Goal: Task Accomplishment & Management: Manage account settings

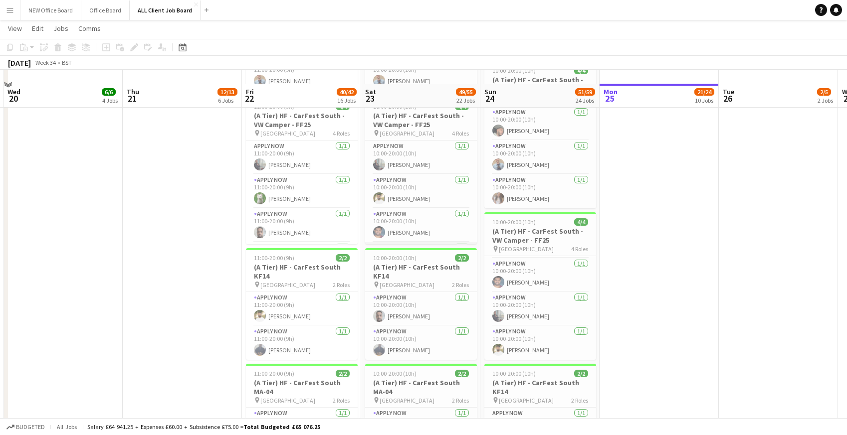
scroll to position [1139, 0]
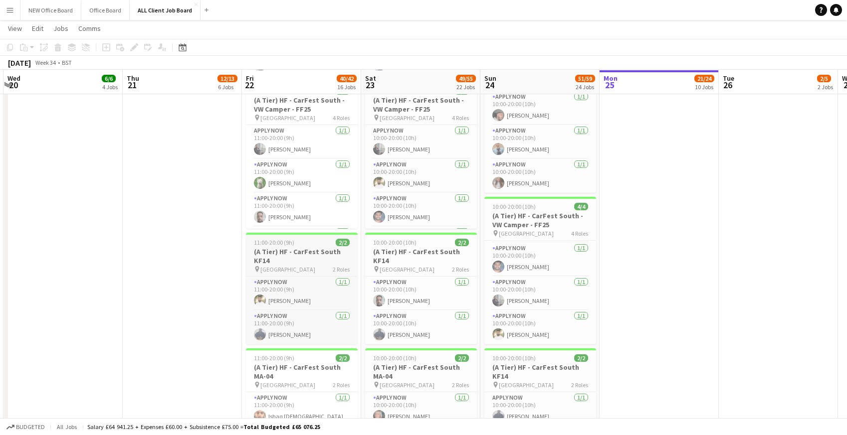
click at [284, 250] on h3 "(A Tier) HF - CarFest South KF14" at bounding box center [302, 256] width 112 height 18
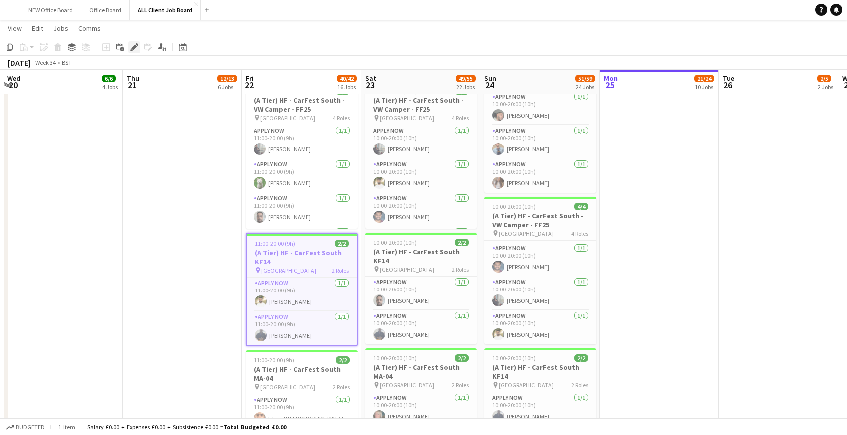
click at [135, 51] on div "Edit" at bounding box center [134, 47] width 12 height 12
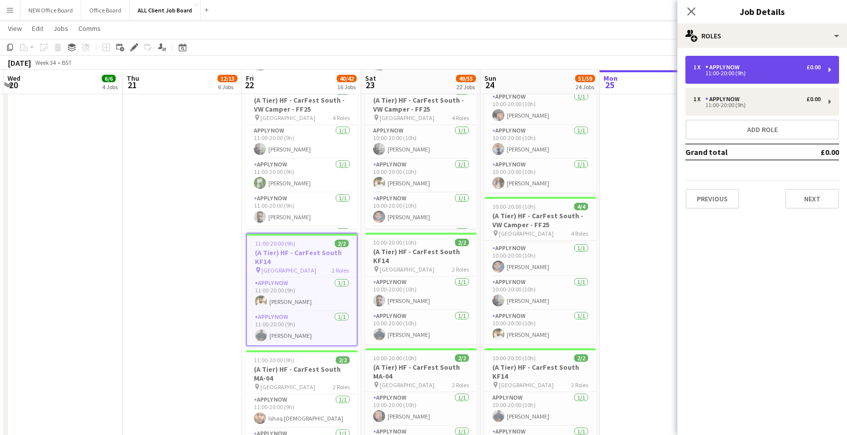
click at [761, 75] on div "11:00-20:00 (9h)" at bounding box center [756, 73] width 127 height 5
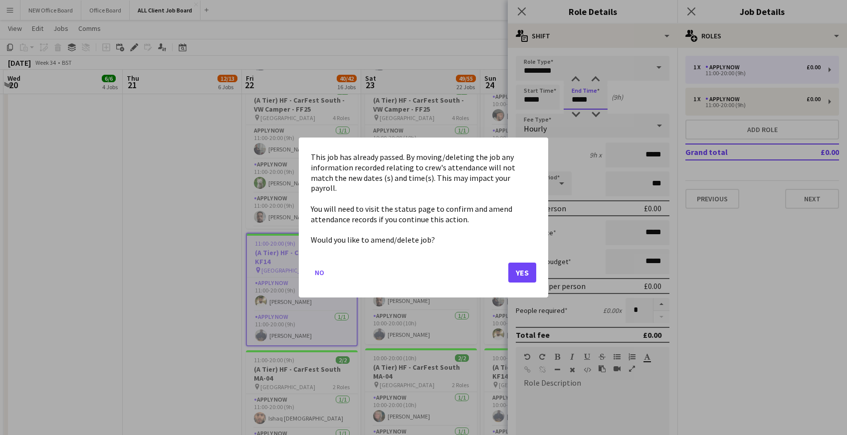
scroll to position [0, 0]
drag, startPoint x: 572, startPoint y: 100, endPoint x: 598, endPoint y: 100, distance: 26.4
click at [526, 270] on button "Yes" at bounding box center [522, 273] width 28 height 20
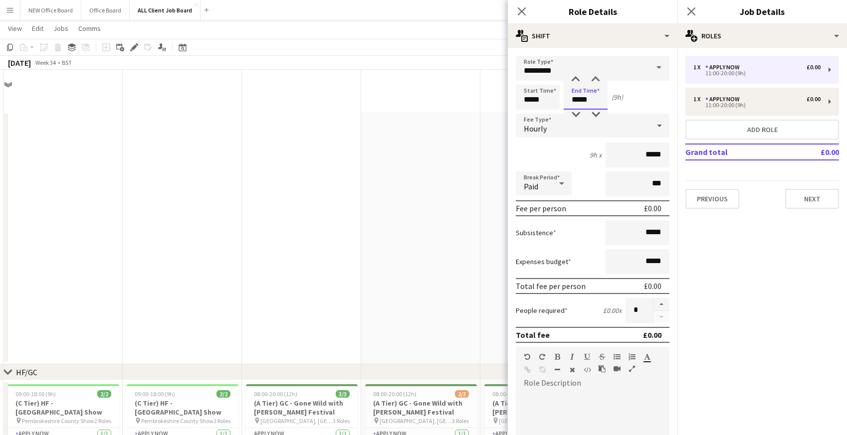
scroll to position [1139, 0]
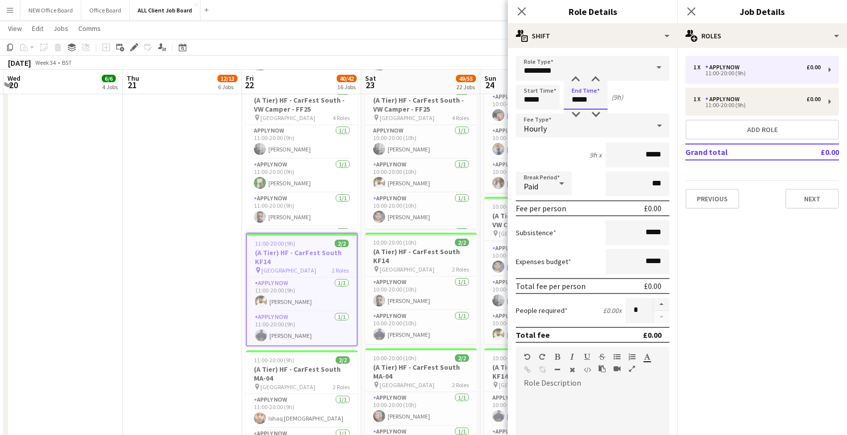
drag, startPoint x: 572, startPoint y: 98, endPoint x: 593, endPoint y: 100, distance: 21.0
click at [593, 100] on input "*****" at bounding box center [586, 97] width 44 height 25
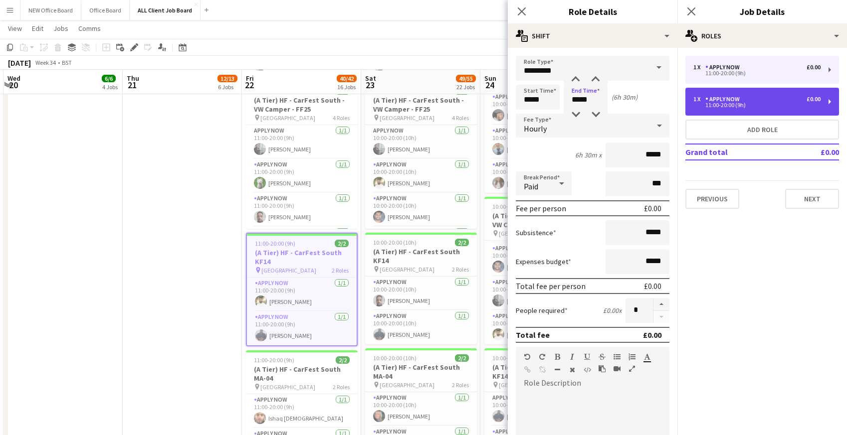
click at [715, 106] on div "11:00-20:00 (9h)" at bounding box center [756, 105] width 127 height 5
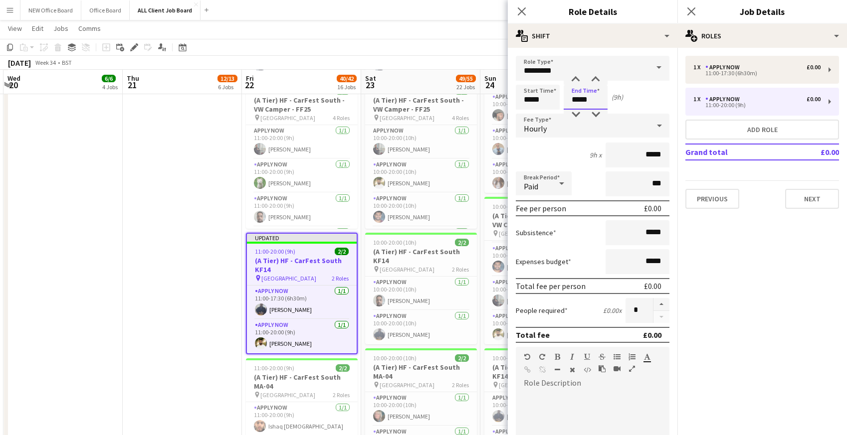
drag, startPoint x: 572, startPoint y: 100, endPoint x: 592, endPoint y: 99, distance: 20.0
click at [592, 99] on input "*****" at bounding box center [586, 97] width 44 height 25
type input "*****"
click at [520, 13] on icon at bounding box center [521, 10] width 9 height 9
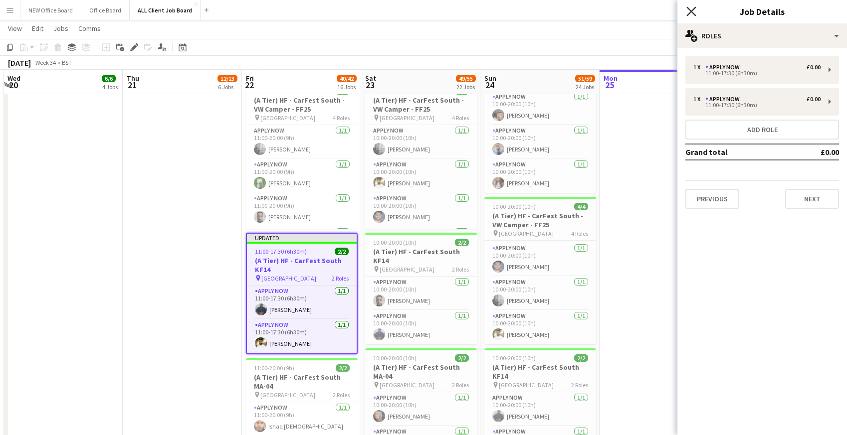
click at [692, 11] on icon at bounding box center [690, 10] width 9 height 9
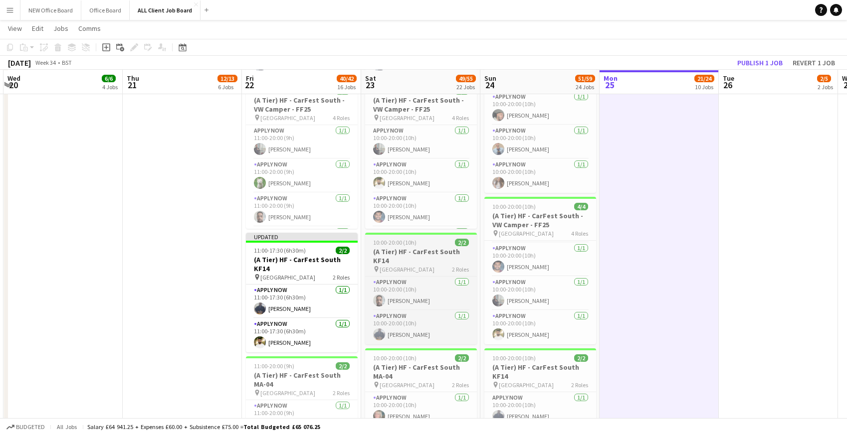
click at [391, 256] on h3 "(A Tier) HF - CarFest South KF14" at bounding box center [421, 256] width 112 height 18
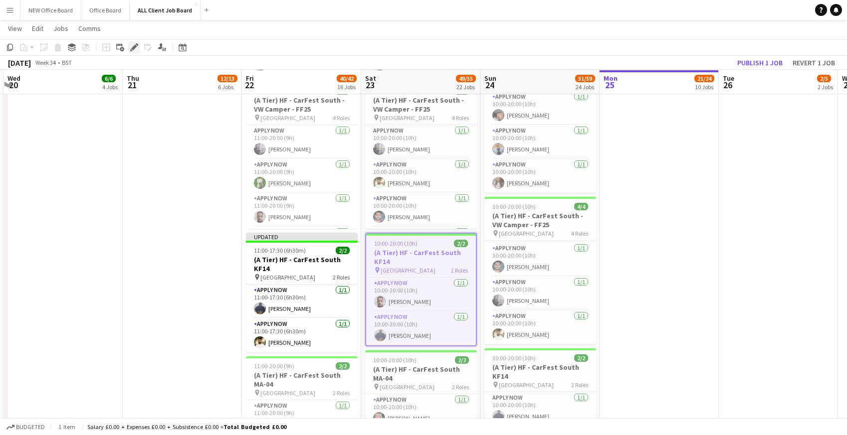
click at [137, 46] on icon "Edit" at bounding box center [134, 47] width 8 height 8
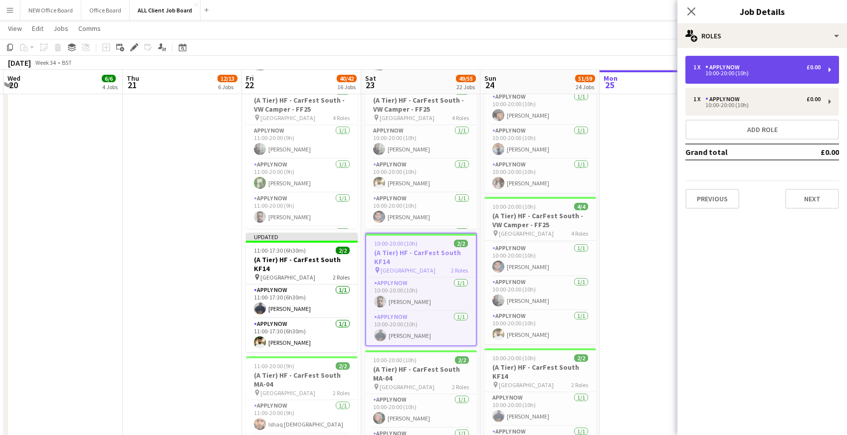
click at [733, 73] on div "10:00-20:00 (10h)" at bounding box center [756, 73] width 127 height 5
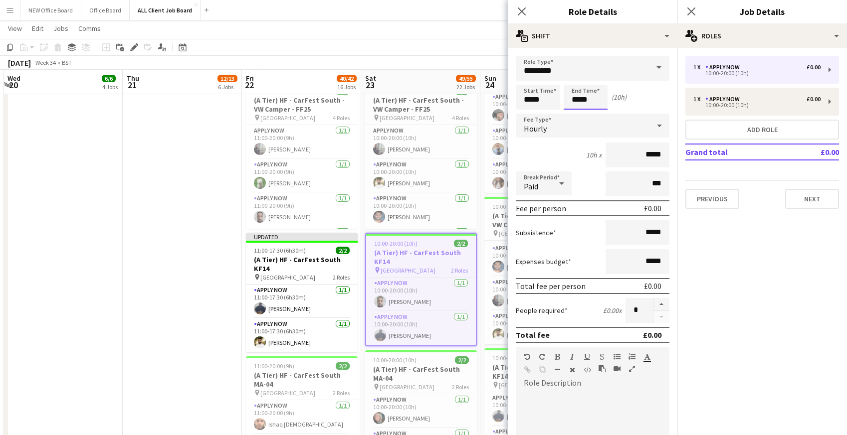
scroll to position [0, 0]
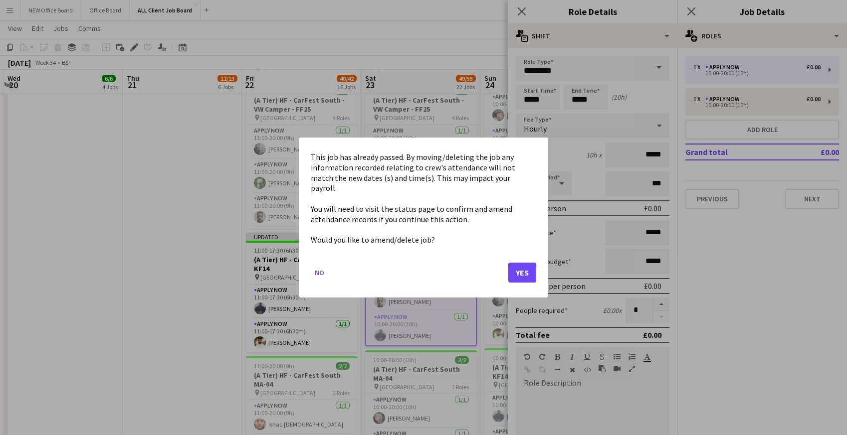
drag, startPoint x: 572, startPoint y: 98, endPoint x: 593, endPoint y: 98, distance: 21.0
click at [533, 263] on button "Yes" at bounding box center [522, 273] width 28 height 20
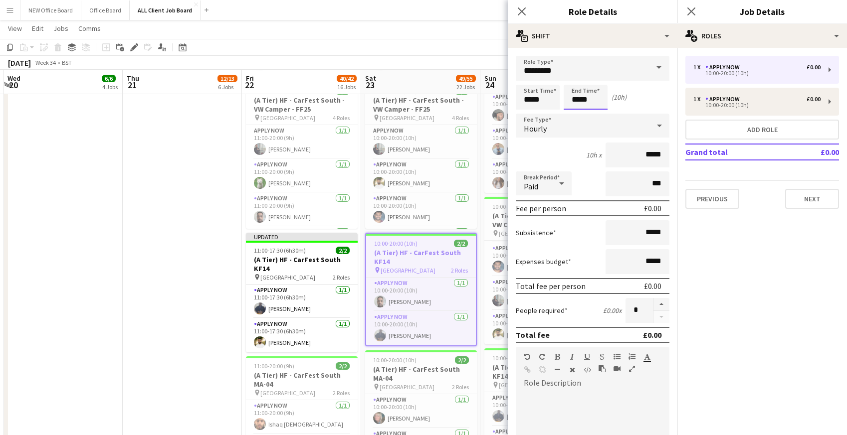
scroll to position [1139, 0]
drag, startPoint x: 570, startPoint y: 98, endPoint x: 597, endPoint y: 98, distance: 26.4
click at [597, 98] on input "*****" at bounding box center [586, 97] width 44 height 25
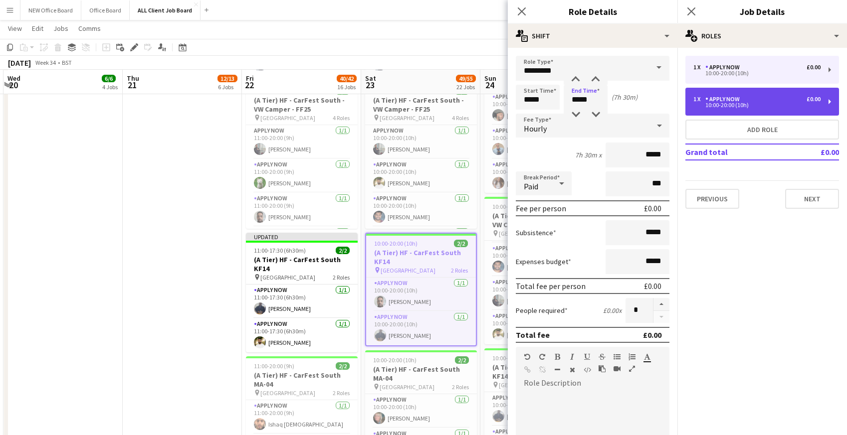
click at [708, 100] on div "APPLY NOW" at bounding box center [724, 99] width 38 height 7
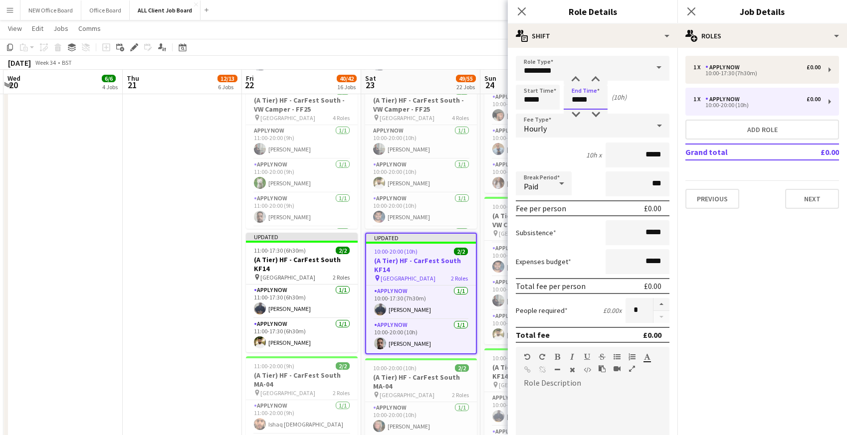
drag, startPoint x: 570, startPoint y: 100, endPoint x: 592, endPoint y: 100, distance: 21.9
click at [592, 100] on input "*****" at bounding box center [586, 97] width 44 height 25
type input "*****"
click at [710, 234] on mat-expansion-panel "pencil3 General details 1 x APPLY NOW £0.00 10:00-17:30 (7h30m) 1 x APPLY NOW £…" at bounding box center [762, 242] width 170 height 388
click at [522, 10] on icon at bounding box center [521, 10] width 9 height 9
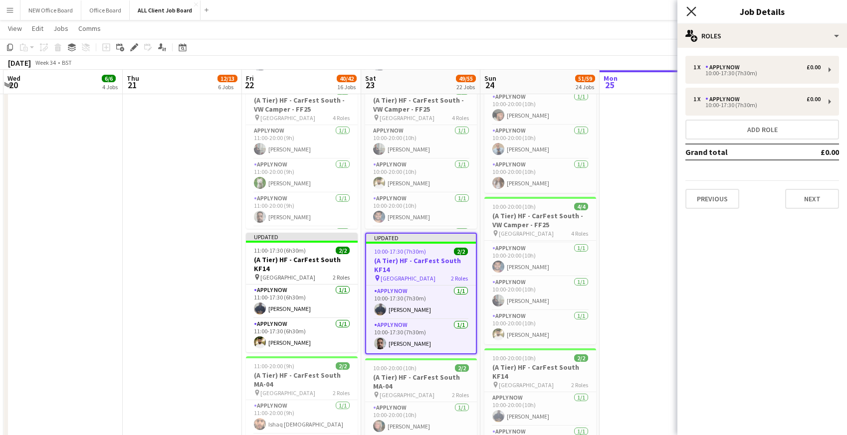
click at [690, 11] on icon at bounding box center [690, 10] width 9 height 9
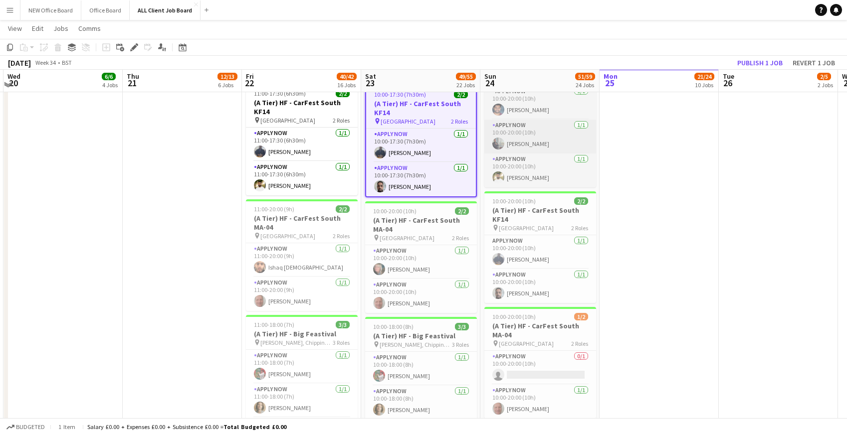
scroll to position [1297, 0]
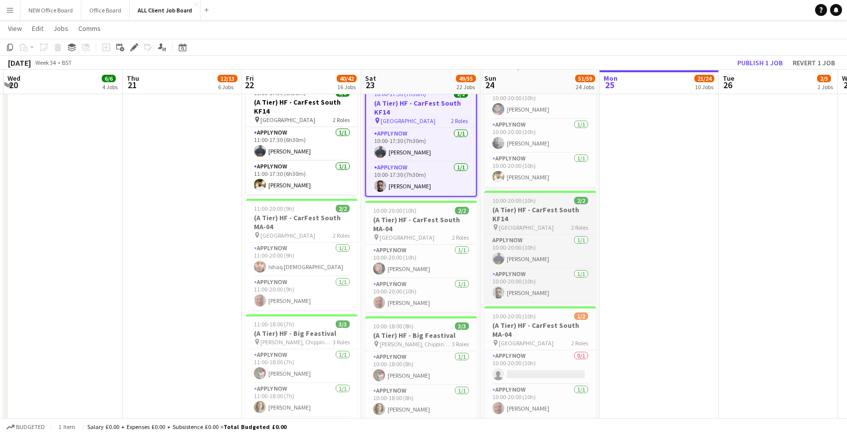
click at [513, 197] on span "10:00-20:00 (10h)" at bounding box center [513, 200] width 43 height 7
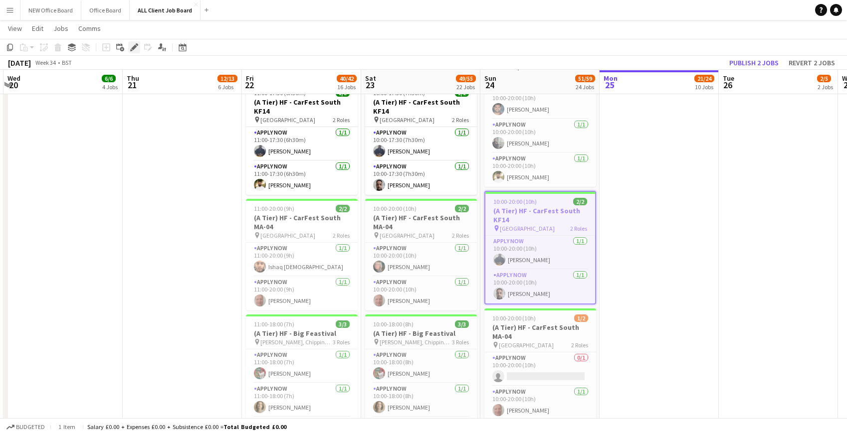
click at [134, 44] on icon "Edit" at bounding box center [134, 47] width 8 height 8
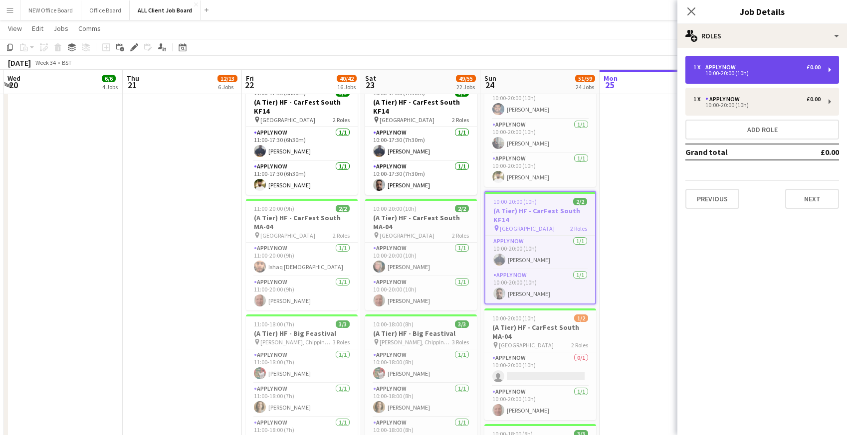
click at [716, 73] on div "10:00-20:00 (10h)" at bounding box center [756, 73] width 127 height 5
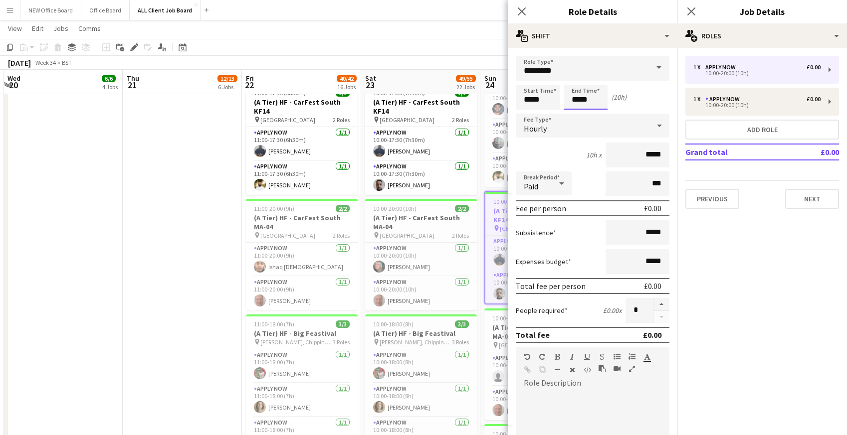
scroll to position [0, 0]
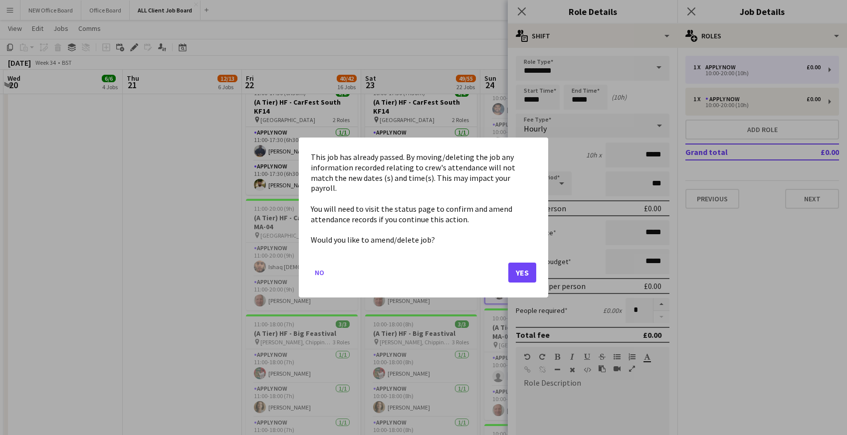
drag, startPoint x: 569, startPoint y: 103, endPoint x: 603, endPoint y: 102, distance: 34.4
click at [527, 271] on button "Yes" at bounding box center [522, 273] width 28 height 20
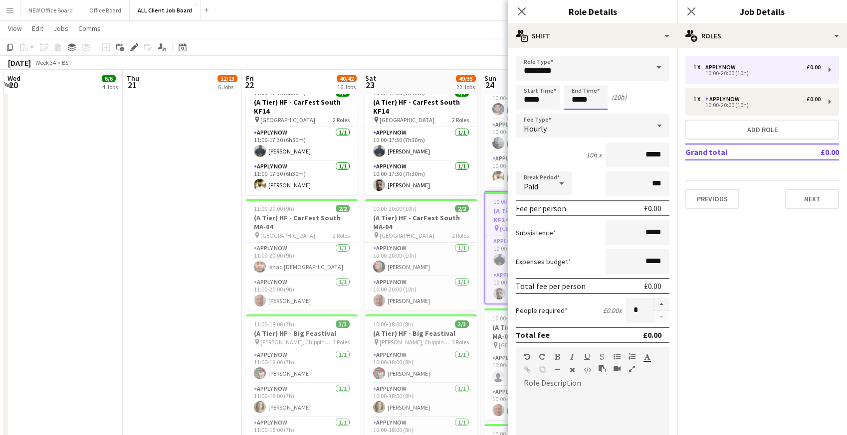
scroll to position [1297, 0]
drag, startPoint x: 573, startPoint y: 100, endPoint x: 597, endPoint y: 101, distance: 23.9
click at [597, 101] on input "*****" at bounding box center [586, 97] width 44 height 25
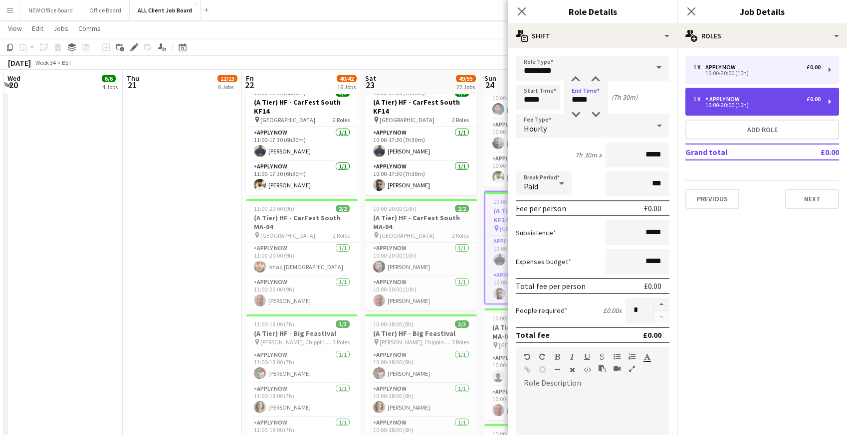
click at [740, 106] on div "10:00-20:00 (10h)" at bounding box center [756, 105] width 127 height 5
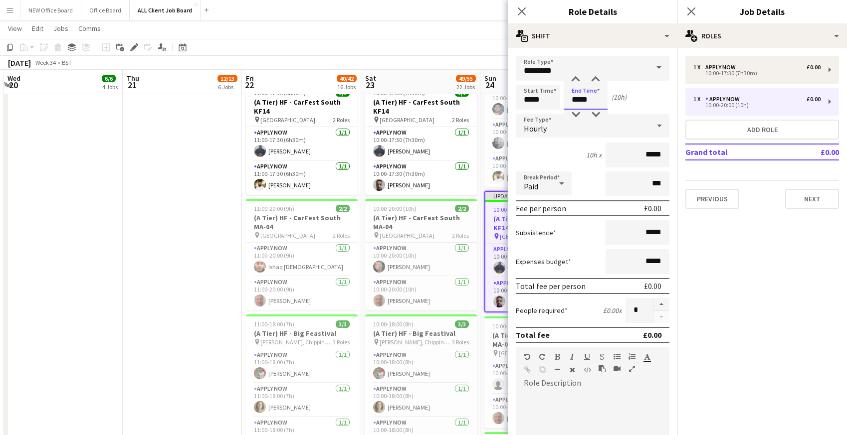
drag, startPoint x: 568, startPoint y: 100, endPoint x: 602, endPoint y: 102, distance: 34.0
click at [602, 102] on input "*****" at bounding box center [586, 97] width 44 height 25
type input "*****"
click at [522, 12] on icon at bounding box center [521, 10] width 9 height 9
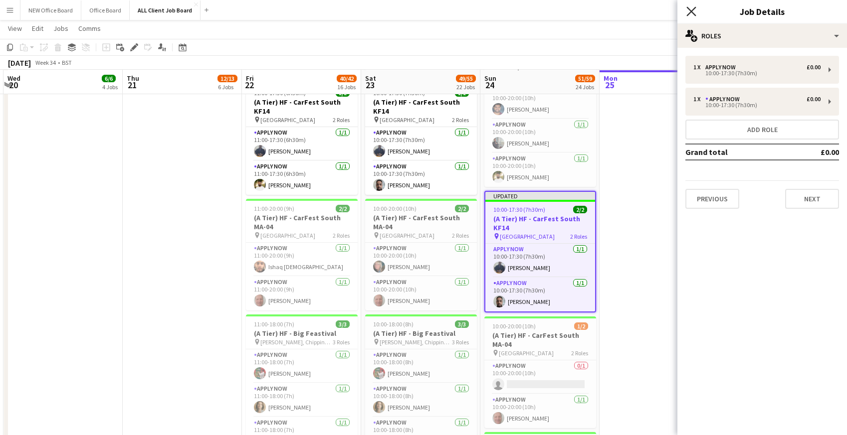
click at [690, 12] on icon at bounding box center [690, 10] width 9 height 9
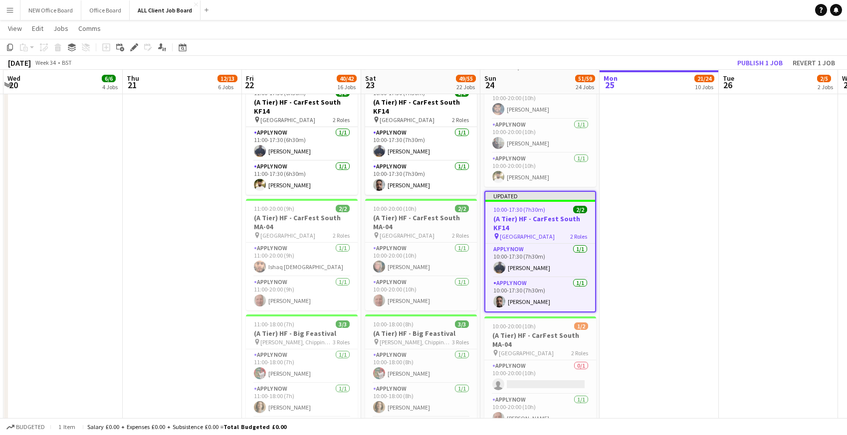
click at [699, 56] on div "[DATE] Week 34 • BST Publish 1 job Revert 1 job" at bounding box center [423, 63] width 847 height 14
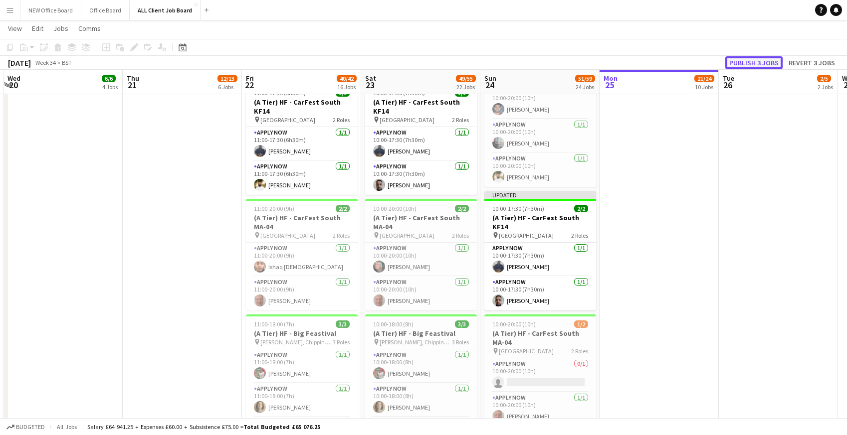
click at [747, 62] on button "Publish 3 jobs" at bounding box center [753, 62] width 57 height 13
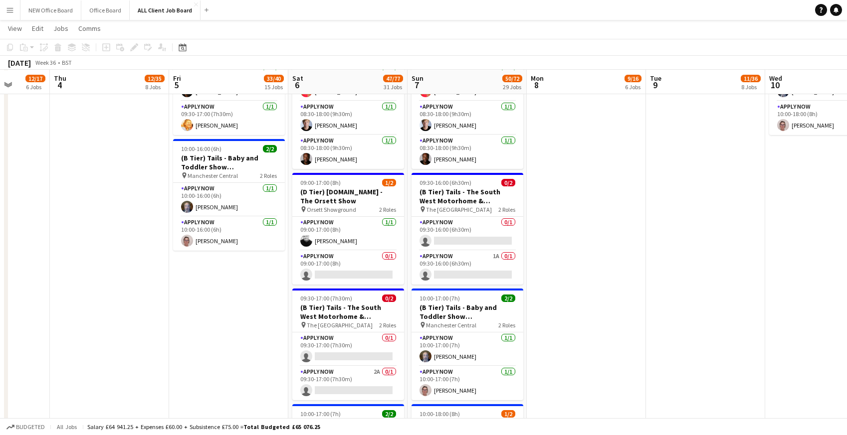
scroll to position [3872, 0]
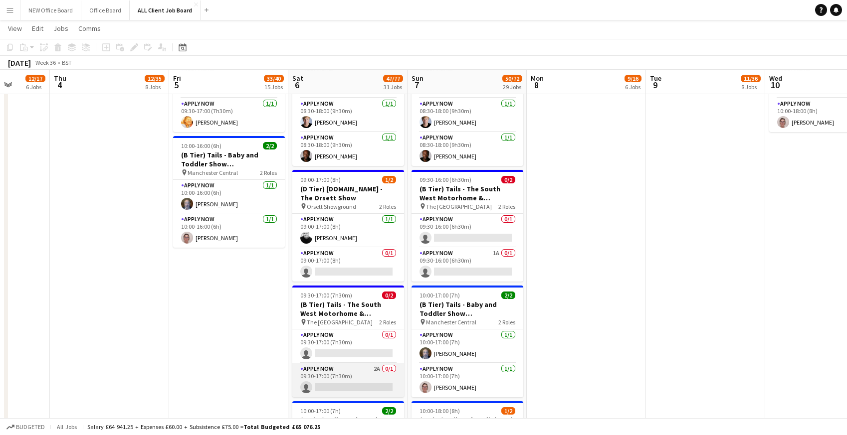
click at [347, 377] on app-card-role "APPLY NOW 2A 0/1 09:30-17:00 (7h30m) single-neutral-actions" at bounding box center [348, 381] width 112 height 34
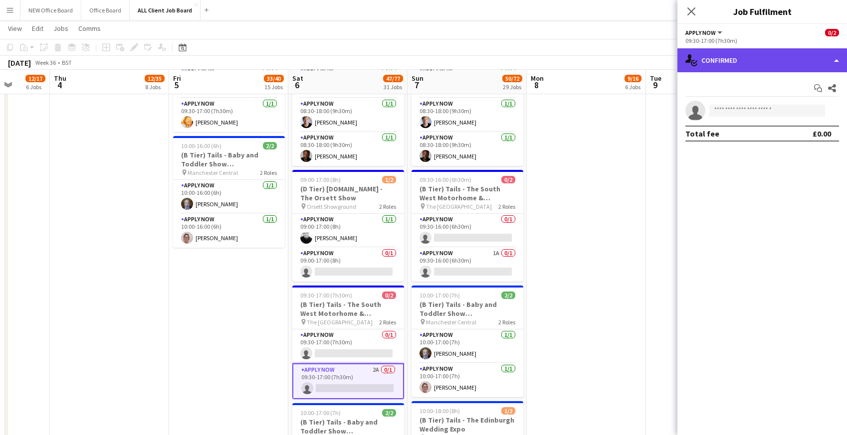
click at [764, 56] on div "single-neutral-actions-check-2 Confirmed" at bounding box center [762, 60] width 170 height 24
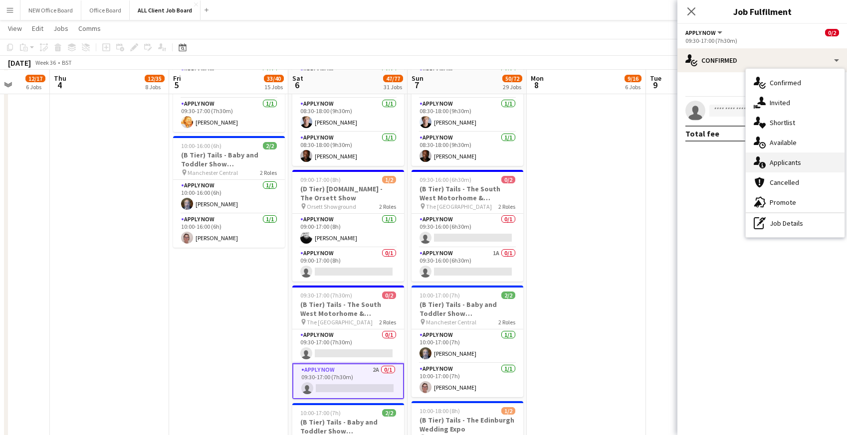
click at [781, 161] on div "single-neutral-actions-information Applicants" at bounding box center [795, 163] width 99 height 20
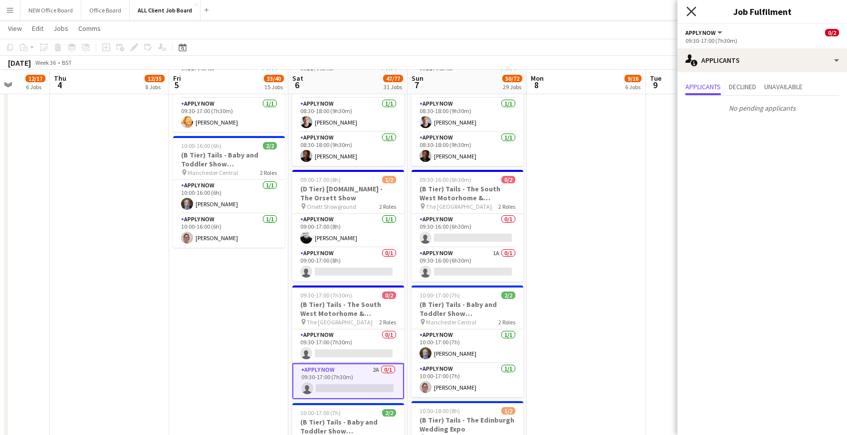
click at [694, 8] on icon at bounding box center [690, 10] width 9 height 9
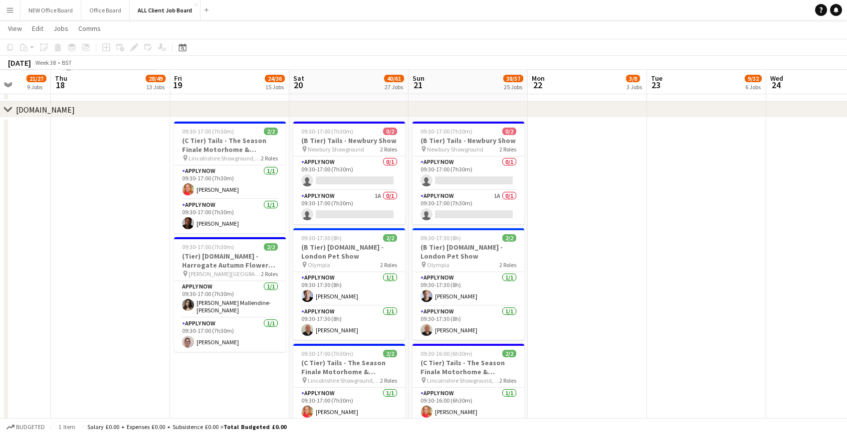
scroll to position [0, 308]
click at [351, 207] on app-card-role "APPLY NOW 1A 0/1 09:30-17:00 (7h30m) single-neutral-actions" at bounding box center [348, 208] width 112 height 34
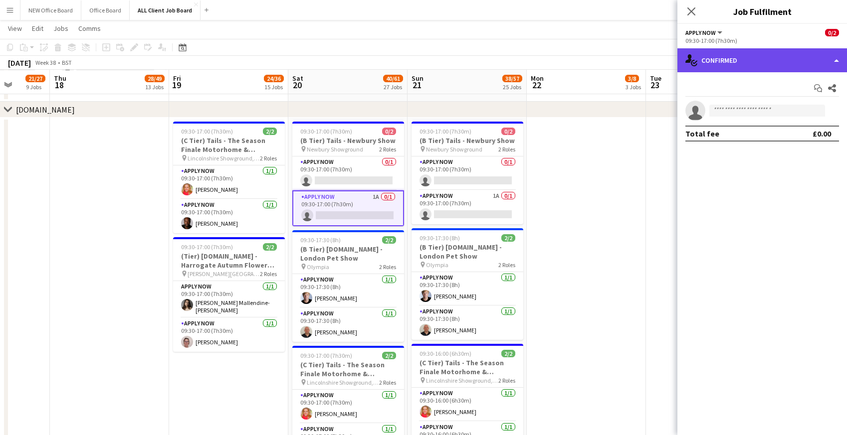
click at [732, 63] on div "single-neutral-actions-check-2 Confirmed" at bounding box center [762, 60] width 170 height 24
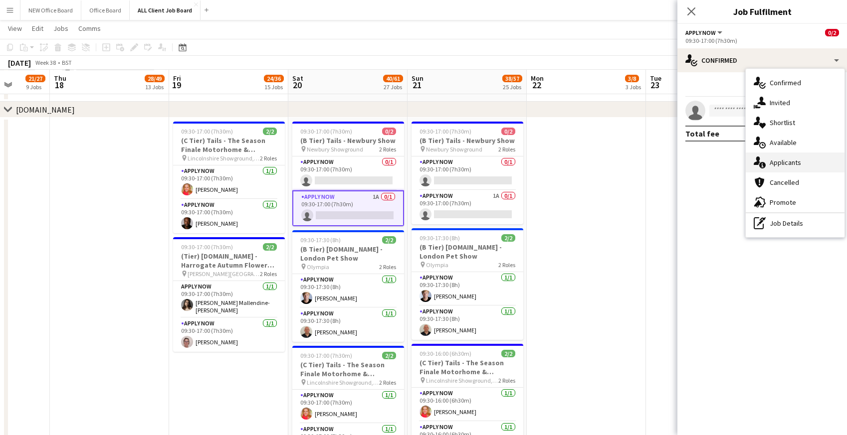
click at [761, 162] on icon "single-neutral-actions-information" at bounding box center [760, 163] width 12 height 12
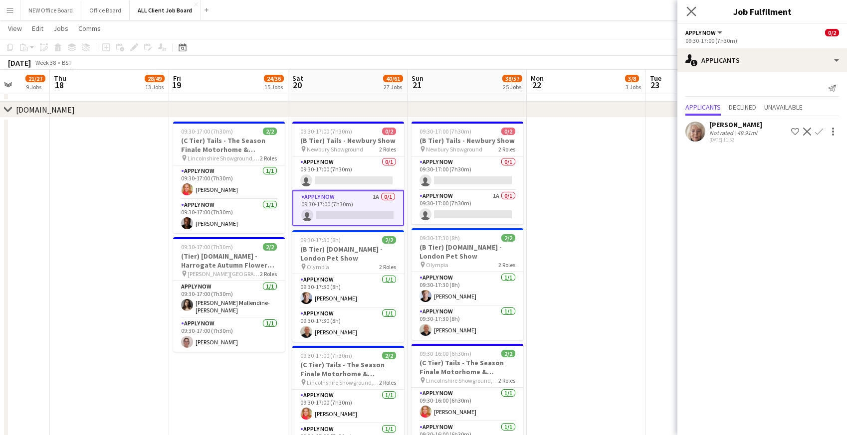
click at [691, 6] on app-icon "Close pop-in" at bounding box center [691, 11] width 14 height 14
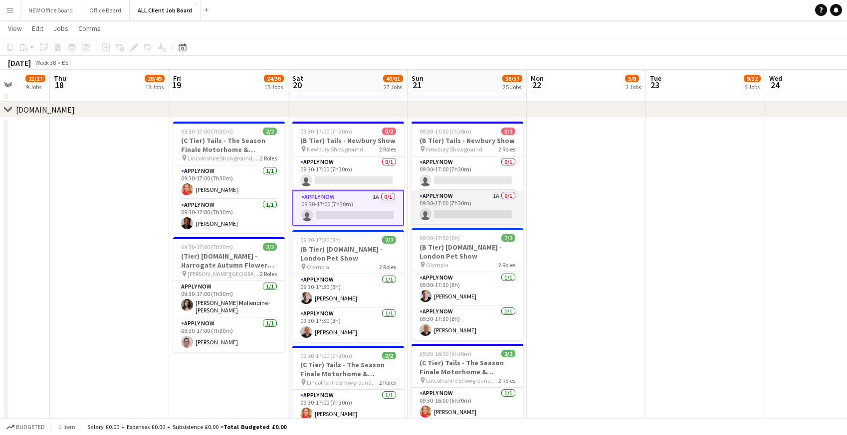
click at [446, 207] on app-card-role "APPLY NOW 1A 0/1 09:30-17:00 (7h30m) single-neutral-actions" at bounding box center [468, 208] width 112 height 34
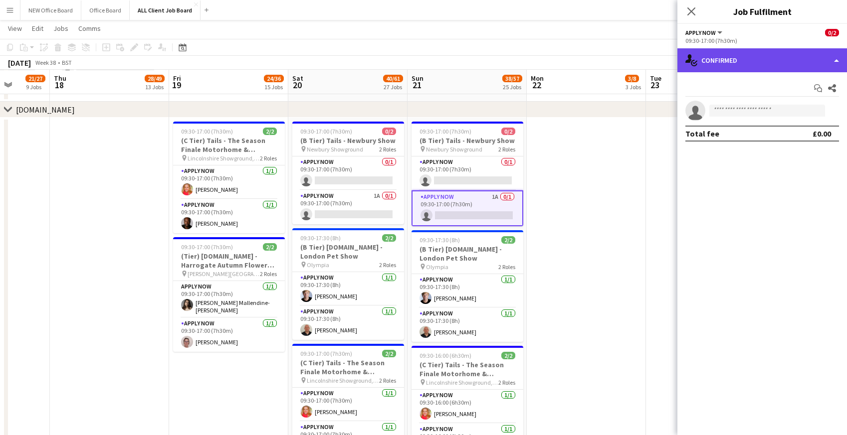
click at [771, 64] on div "single-neutral-actions-check-2 Confirmed" at bounding box center [762, 60] width 170 height 24
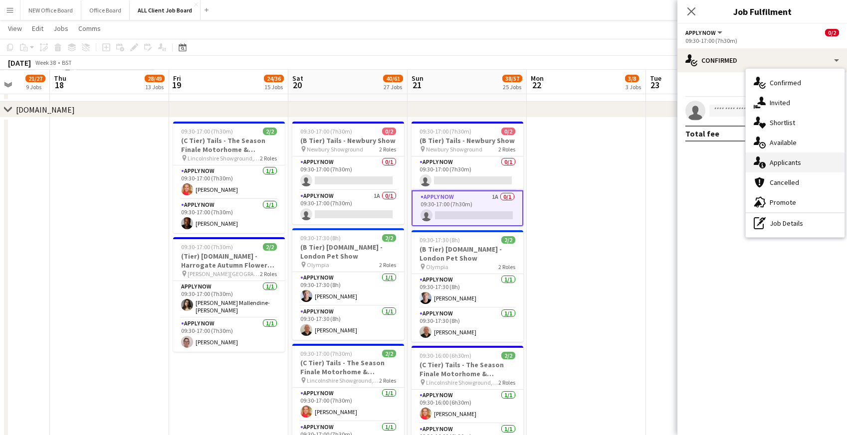
click at [783, 163] on div "single-neutral-actions-information Applicants" at bounding box center [795, 163] width 99 height 20
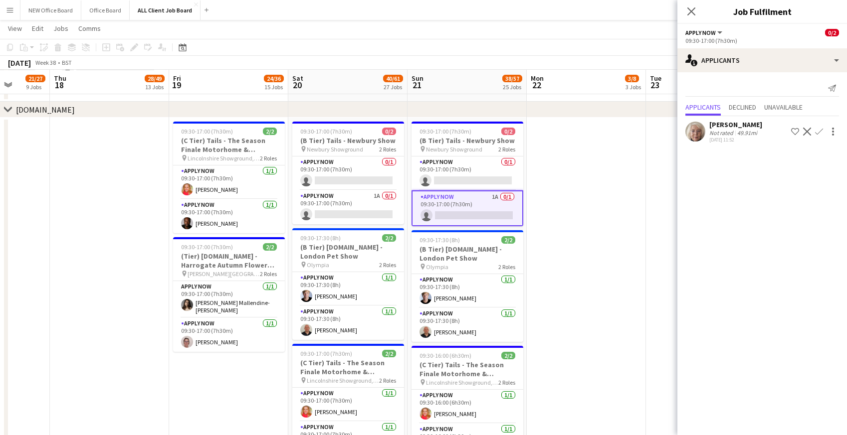
click at [808, 130] on app-icon "Decline" at bounding box center [807, 132] width 8 height 8
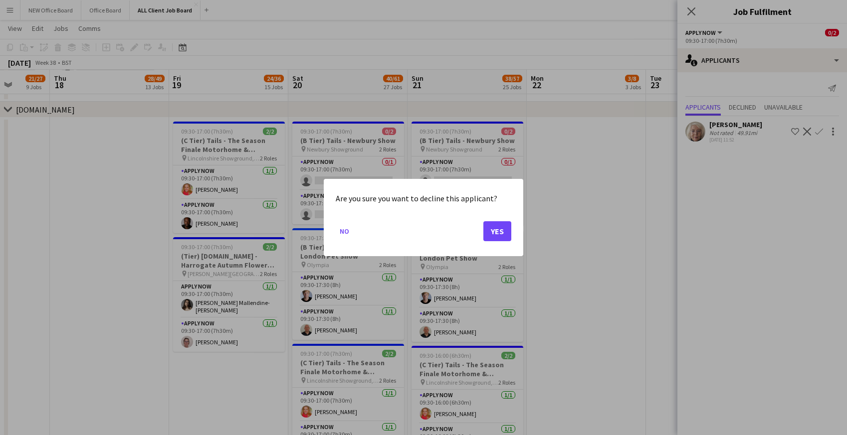
scroll to position [0, 0]
click at [496, 234] on button "Yes" at bounding box center [497, 231] width 28 height 20
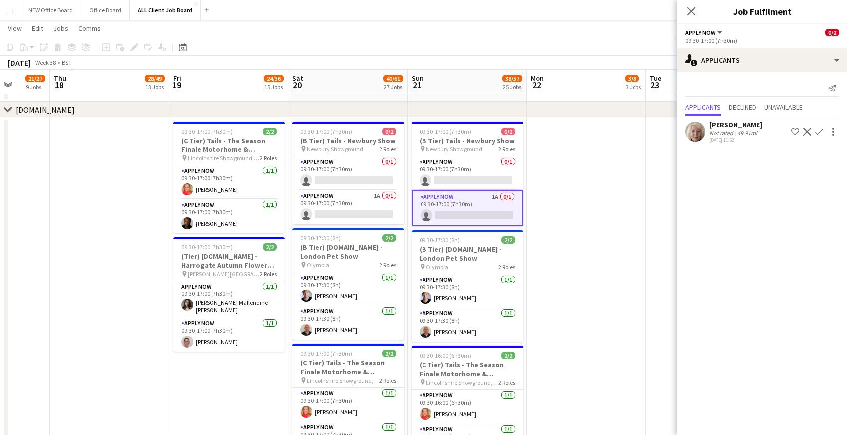
scroll to position [3771, 0]
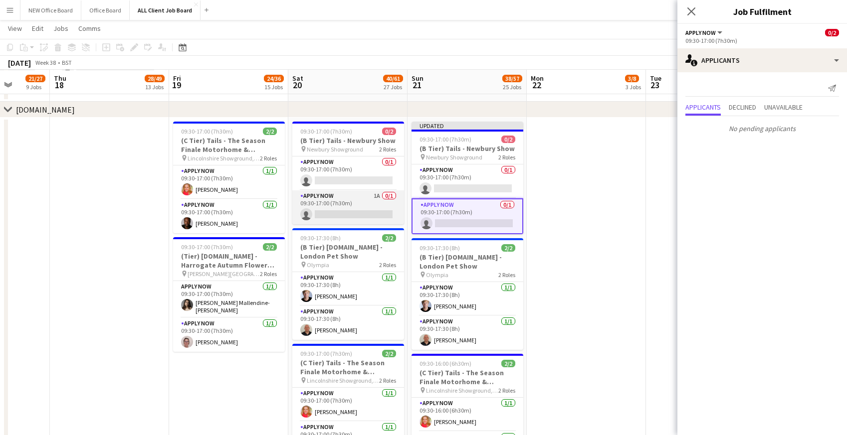
click at [368, 213] on app-card-role "APPLY NOW 1A 0/1 09:30-17:00 (7h30m) single-neutral-actions" at bounding box center [348, 208] width 112 height 34
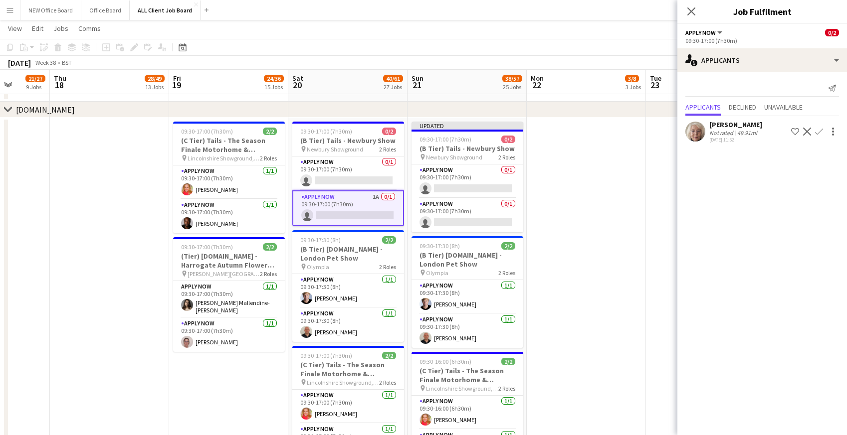
click at [807, 134] on app-icon "Decline" at bounding box center [807, 132] width 8 height 8
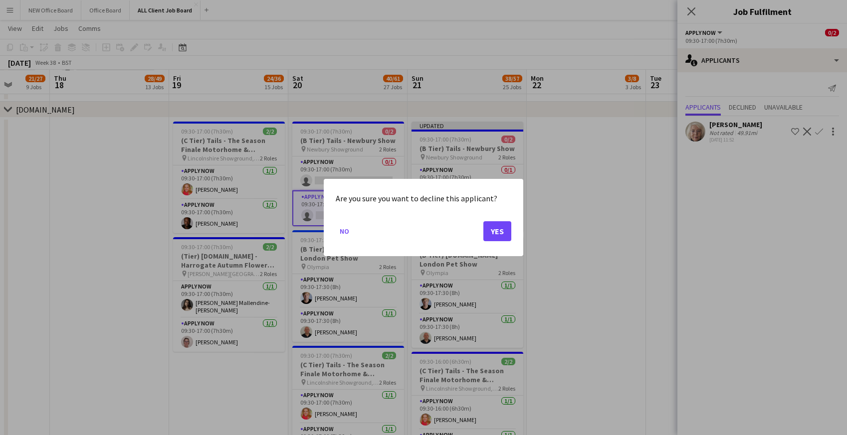
scroll to position [0, 0]
click at [499, 234] on button "Yes" at bounding box center [497, 231] width 28 height 20
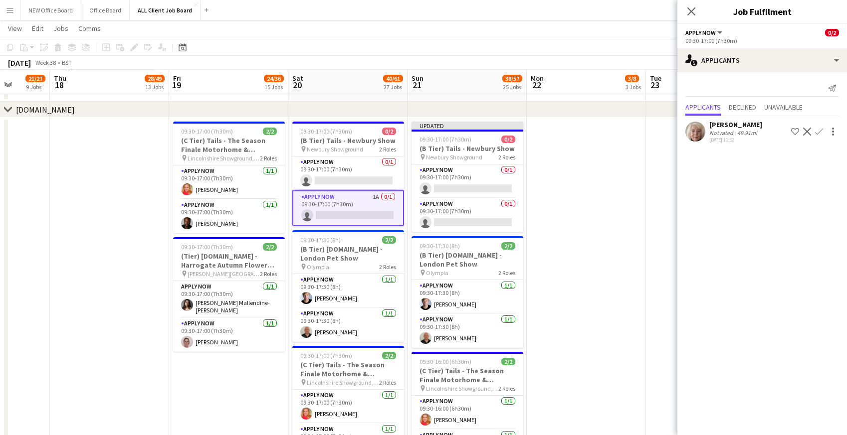
scroll to position [3771, 0]
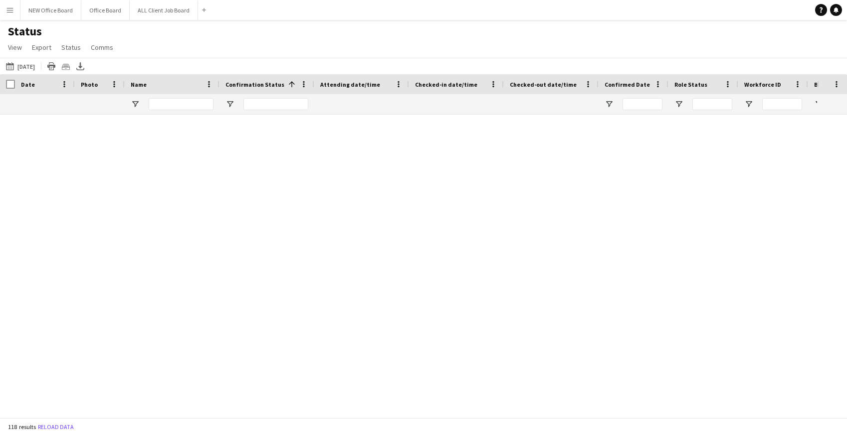
scroll to position [2234, 0]
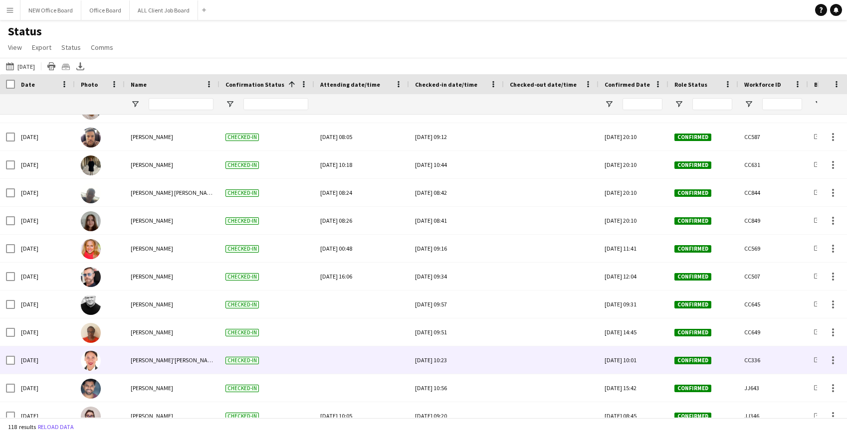
scroll to position [1827, 0]
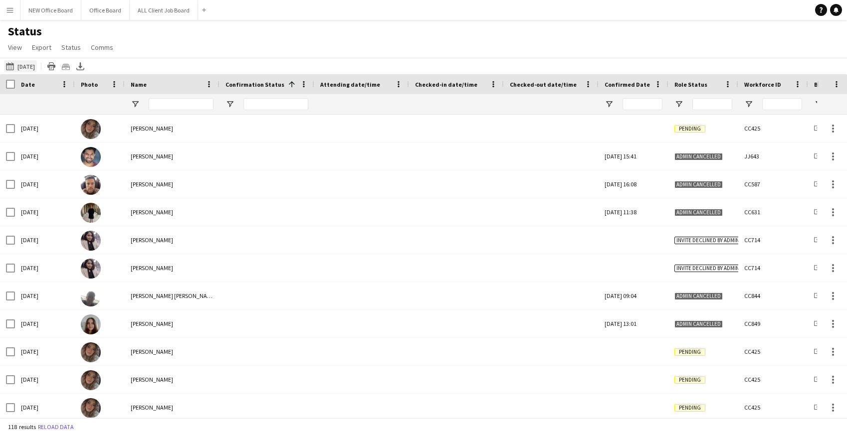
click at [19, 65] on button "This Week Today" at bounding box center [20, 66] width 33 height 12
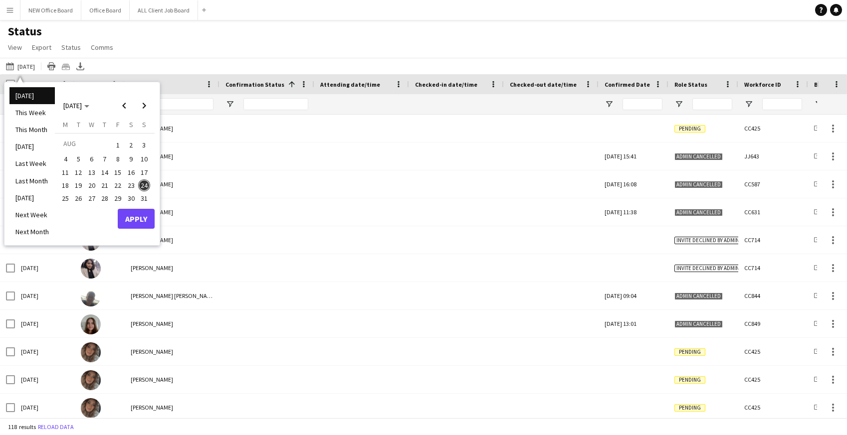
click at [64, 197] on span "25" at bounding box center [65, 199] width 12 height 12
click at [139, 218] on button "Apply" at bounding box center [136, 219] width 37 height 20
